Goal: Task Accomplishment & Management: Use online tool/utility

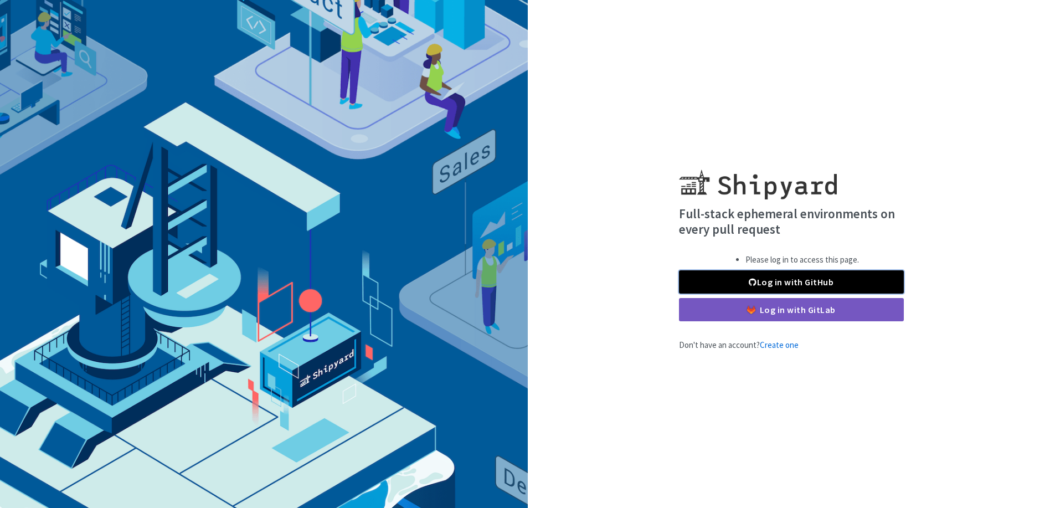
click at [772, 283] on link "Log in with GitHub" at bounding box center [791, 281] width 225 height 23
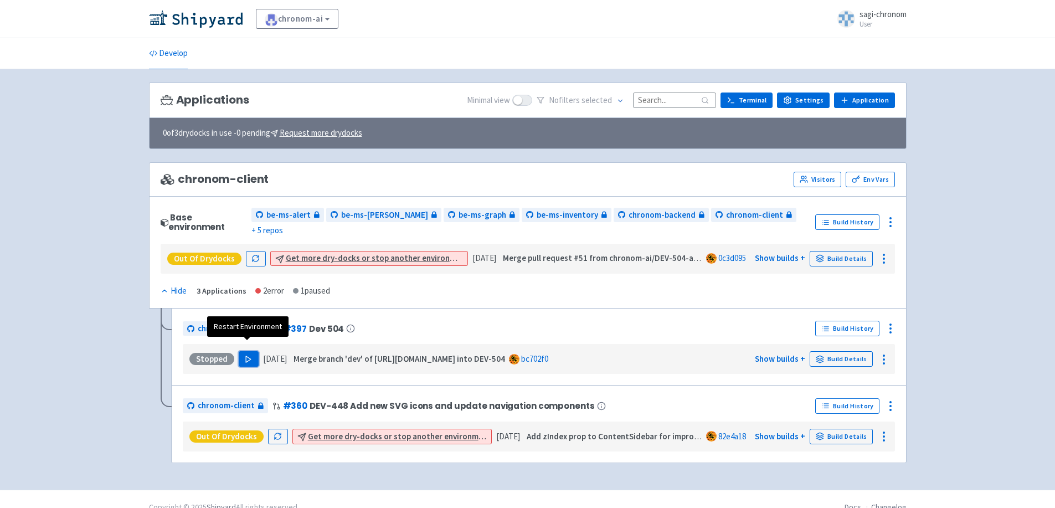
click at [249, 351] on button "Play" at bounding box center [249, 359] width 20 height 16
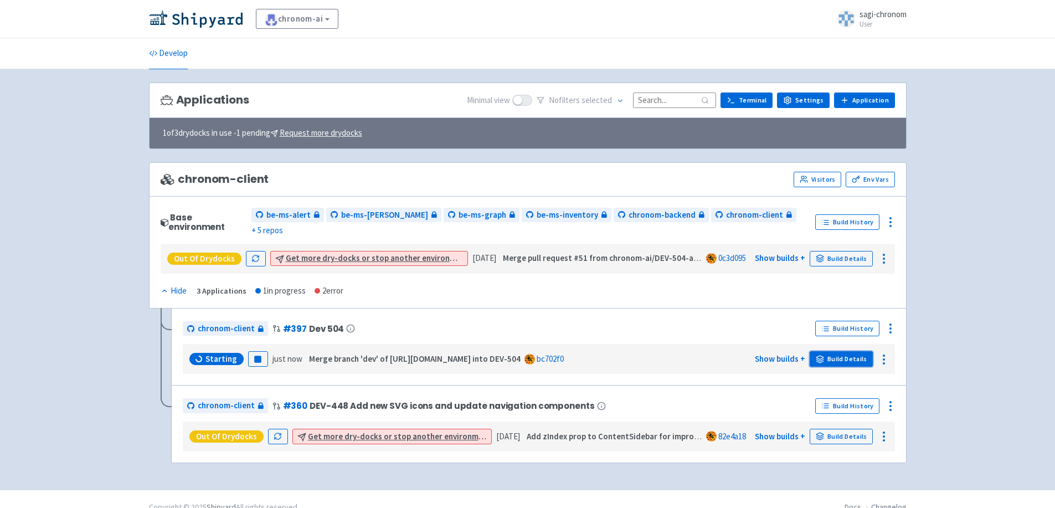
click at [852, 351] on link "Build Details" at bounding box center [841, 359] width 63 height 16
